Goal: Find specific page/section: Find specific page/section

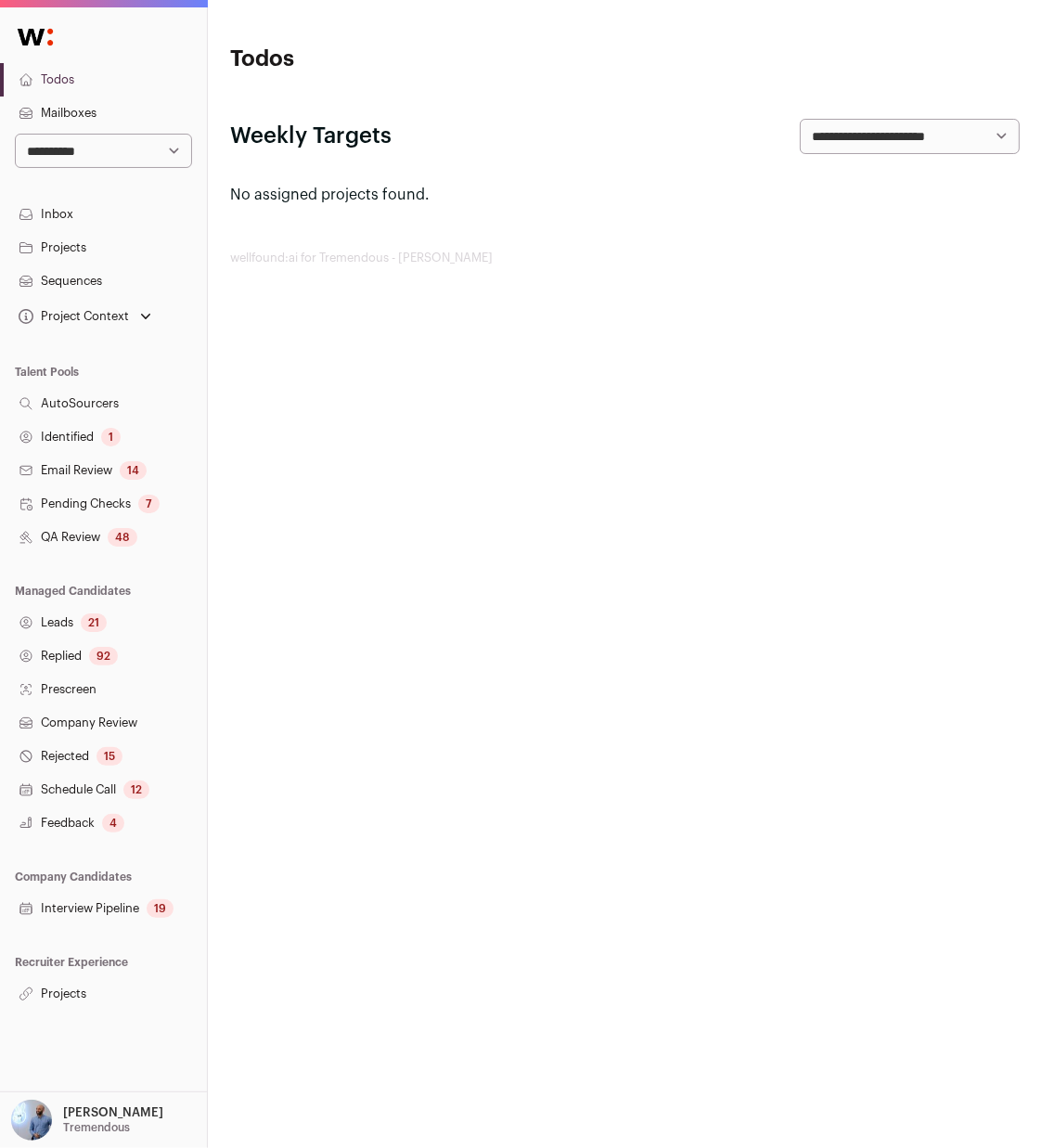
click at [86, 1102] on div "Amit Matani Tremendous" at bounding box center [113, 1120] width 100 height 41
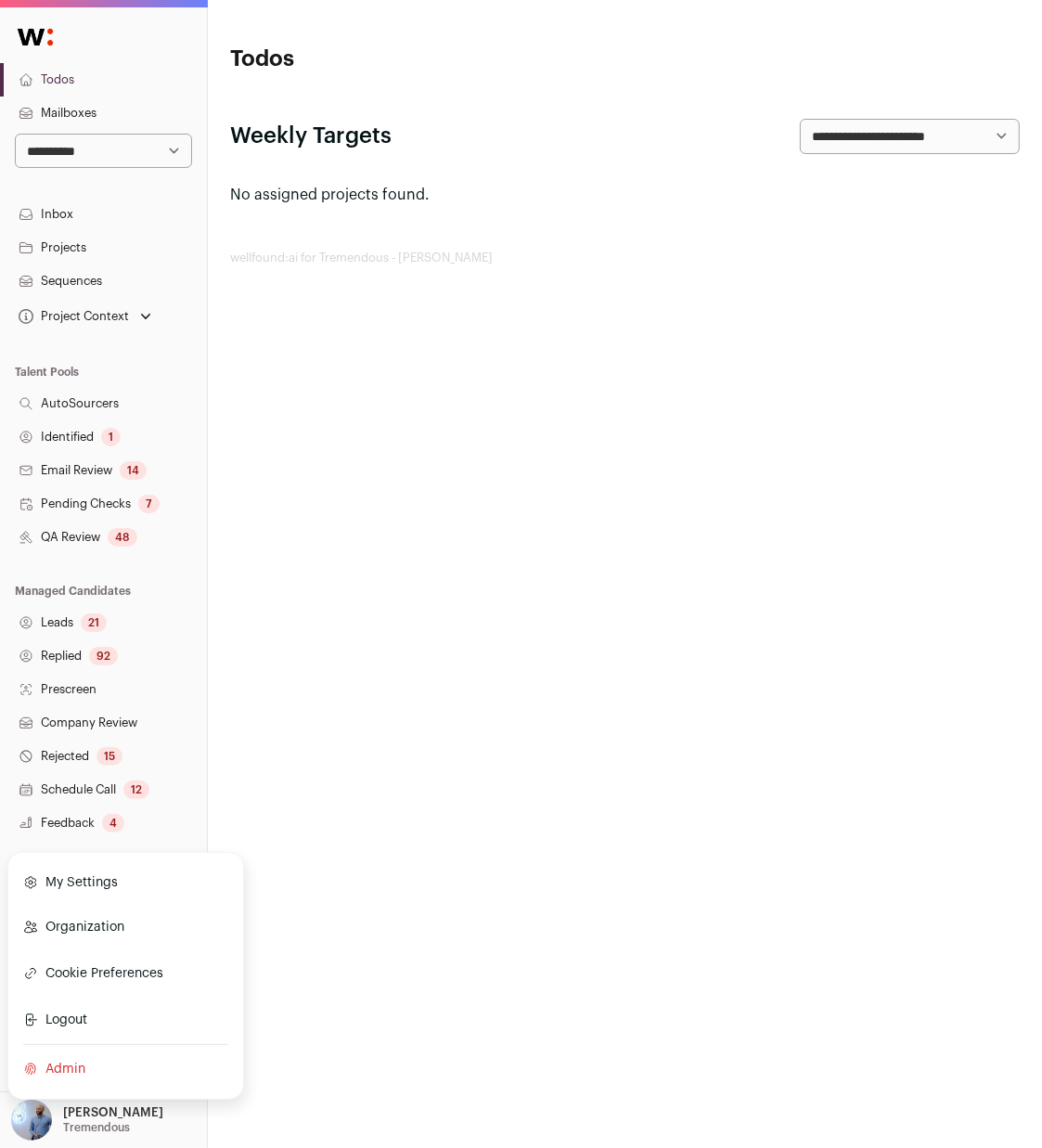
click at [78, 1065] on link "Admin" at bounding box center [126, 1069] width 205 height 41
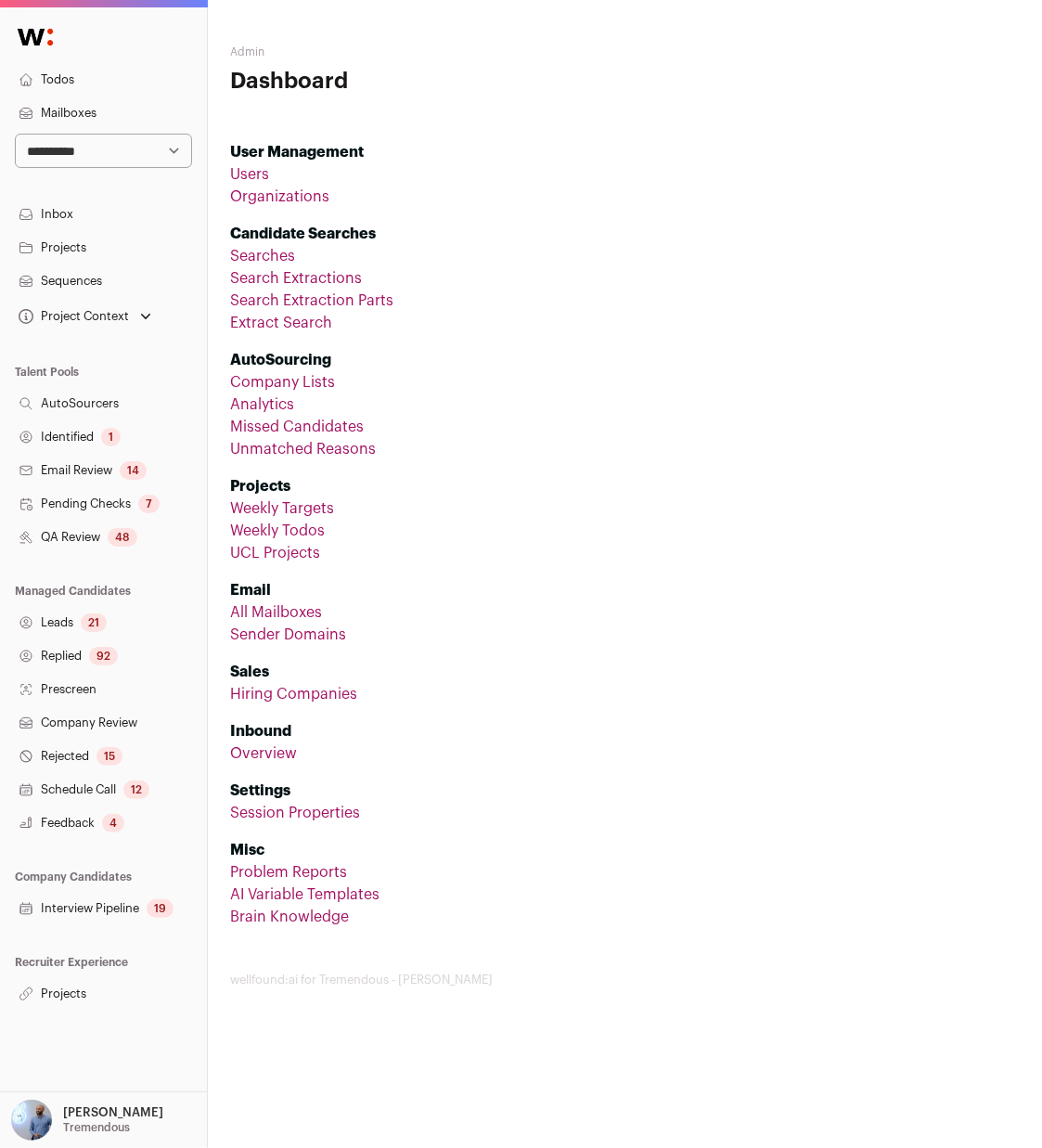
click at [287, 631] on link "Sender Domains" at bounding box center [287, 635] width 116 height 15
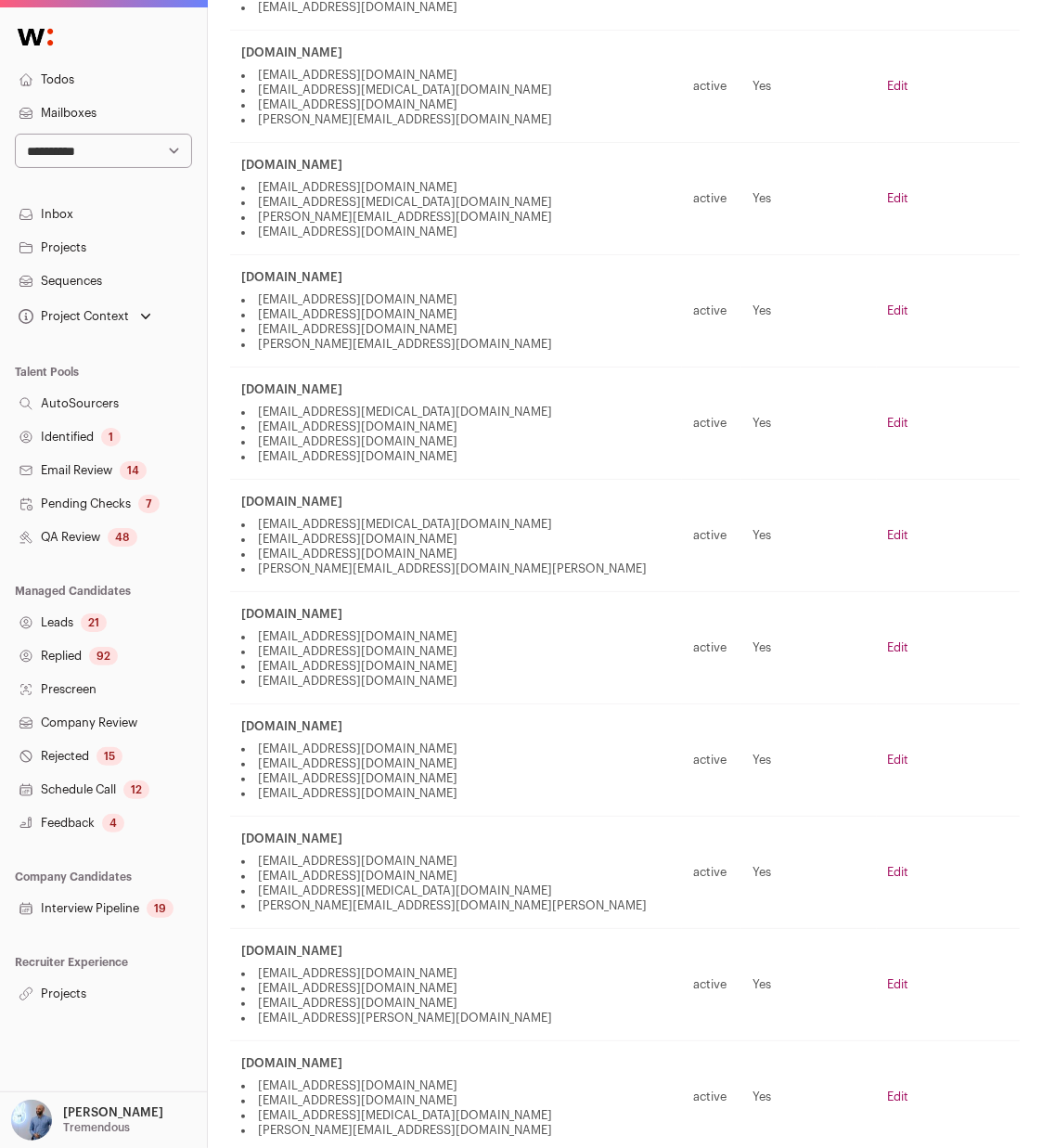
scroll to position [4451, 0]
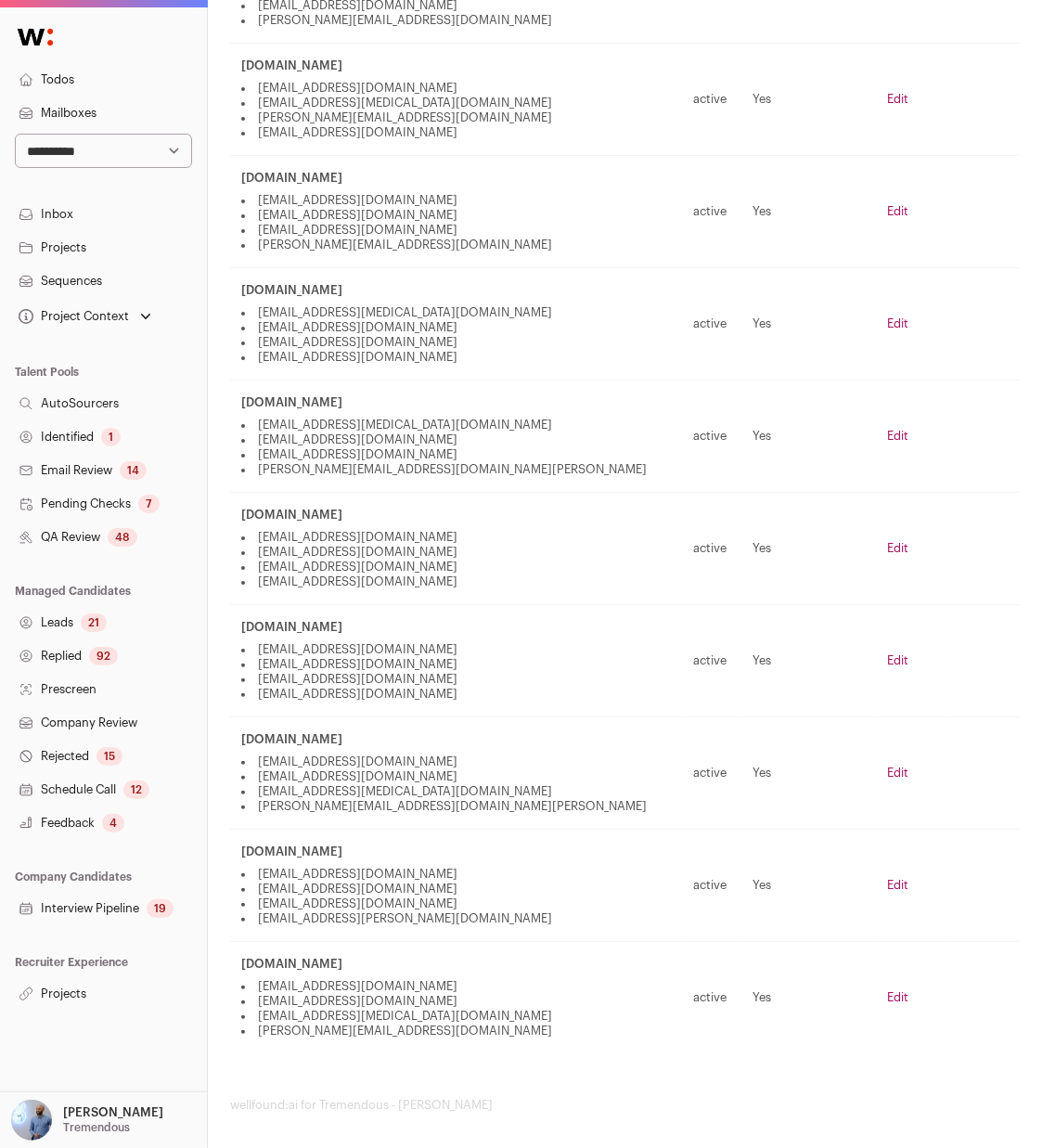
click at [57, 1113] on div "Amit Matani Tremendous" at bounding box center [87, 1120] width 152 height 41
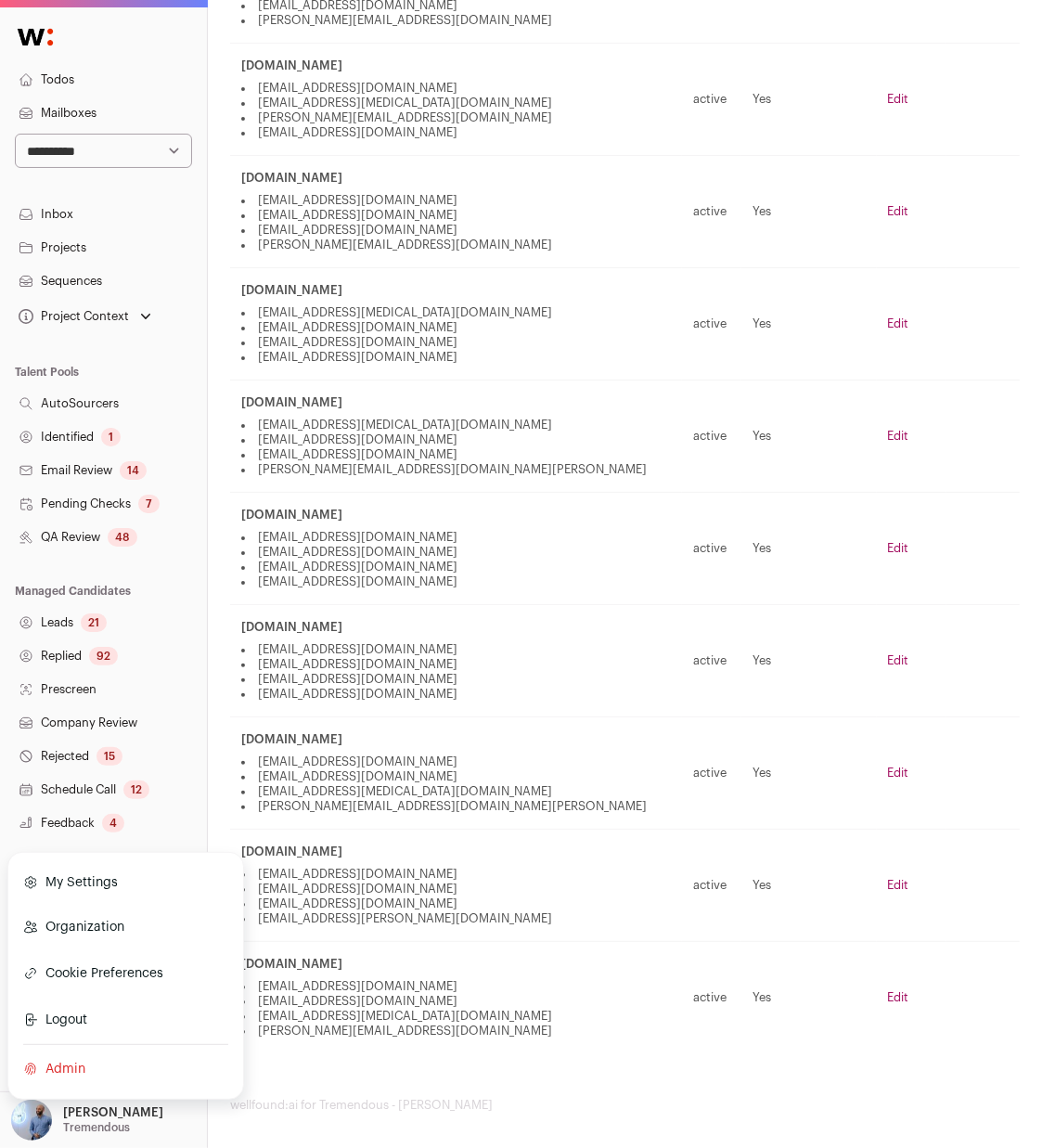
click at [79, 1061] on link "Admin" at bounding box center [126, 1069] width 205 height 41
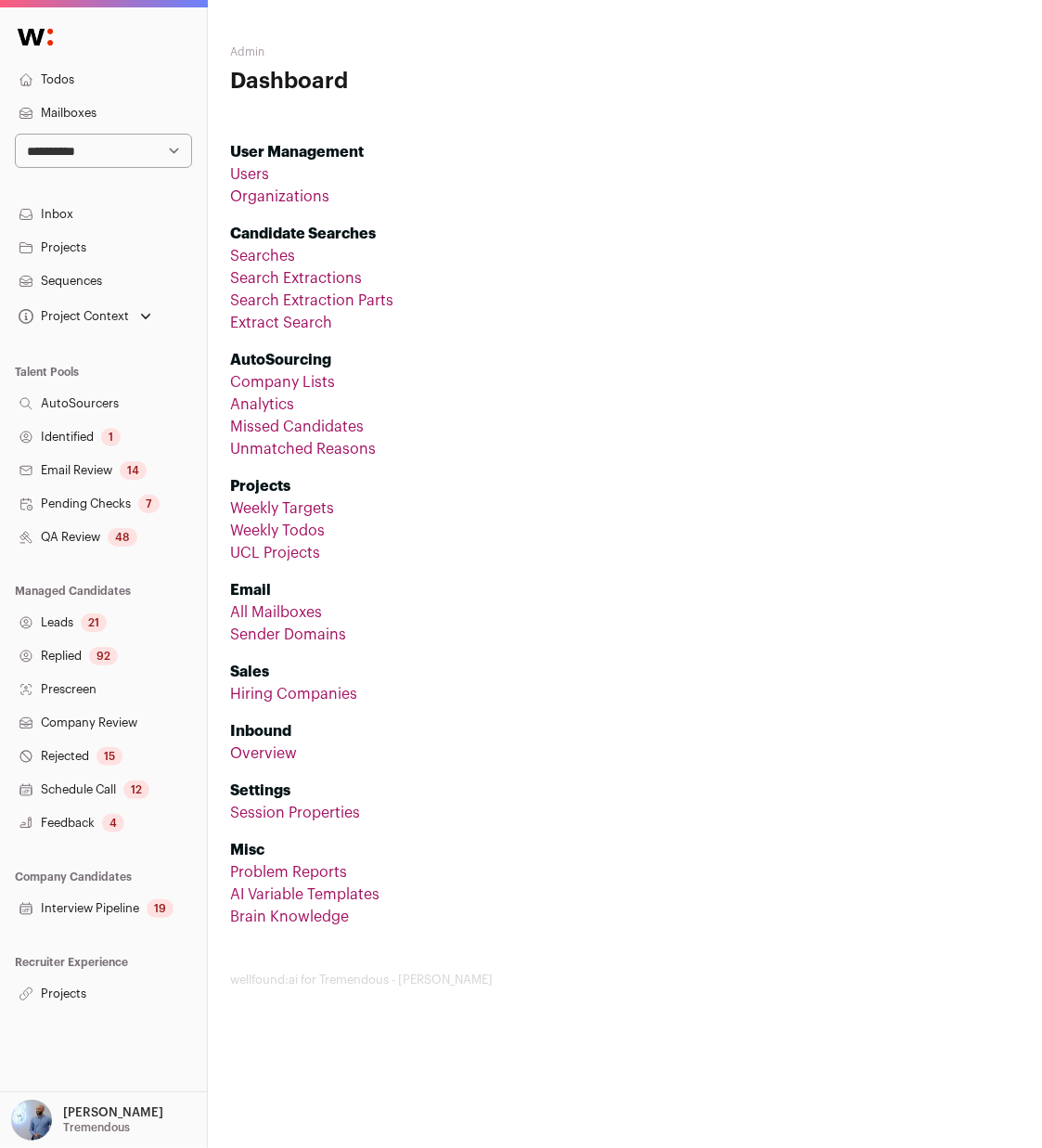
click at [497, 758] on li "Overview" at bounding box center [625, 754] width 790 height 23
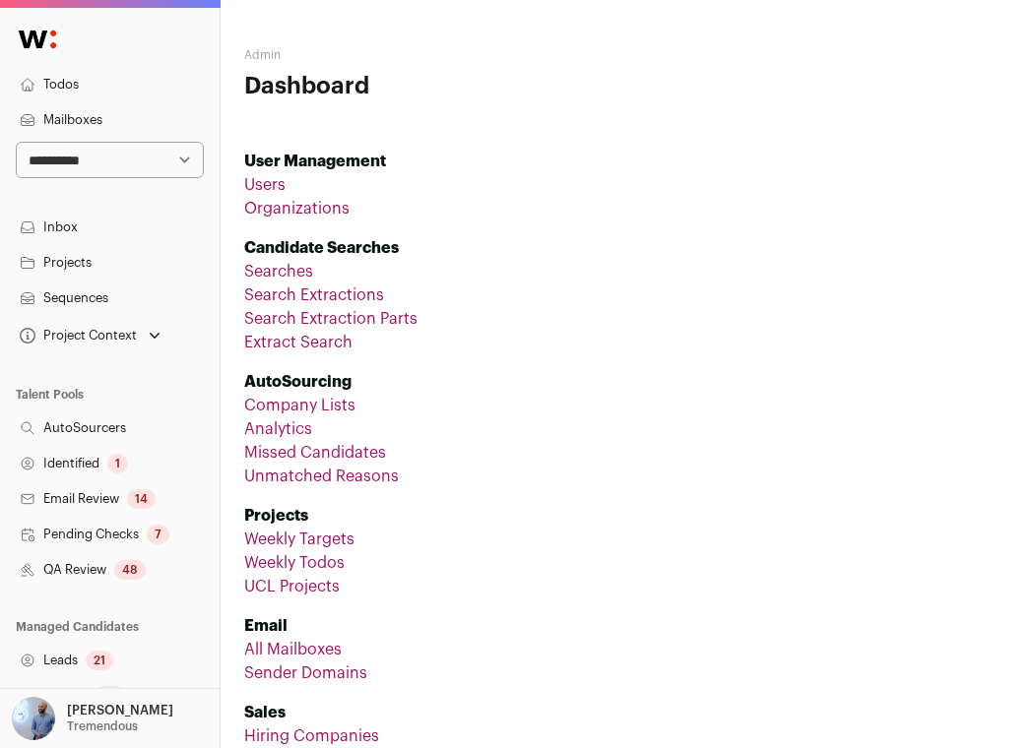
click at [634, 298] on li "Search Extractions" at bounding box center [626, 296] width 764 height 24
click at [609, 300] on li "Search Extractions" at bounding box center [626, 296] width 764 height 24
click at [17, 107] on link "Mailboxes" at bounding box center [110, 119] width 220 height 35
